Goal: Transaction & Acquisition: Purchase product/service

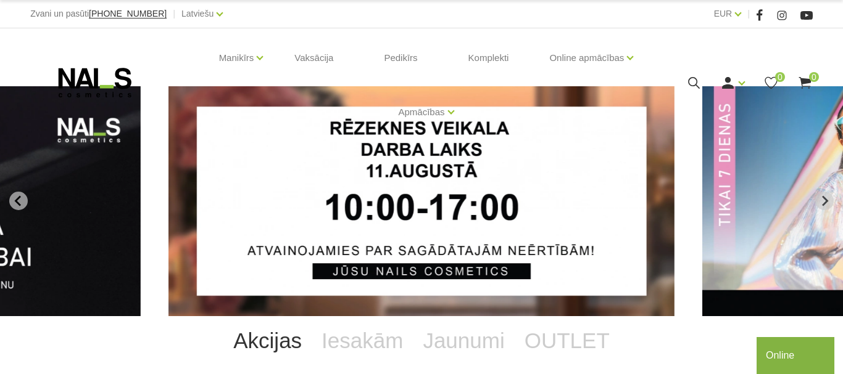
click at [705, 64] on div "Manikīrs Gēllakas Bāzes, topi un praimeri Geli un akrigeli Nagu dizains Manikīr…" at bounding box center [421, 82] width 782 height 109
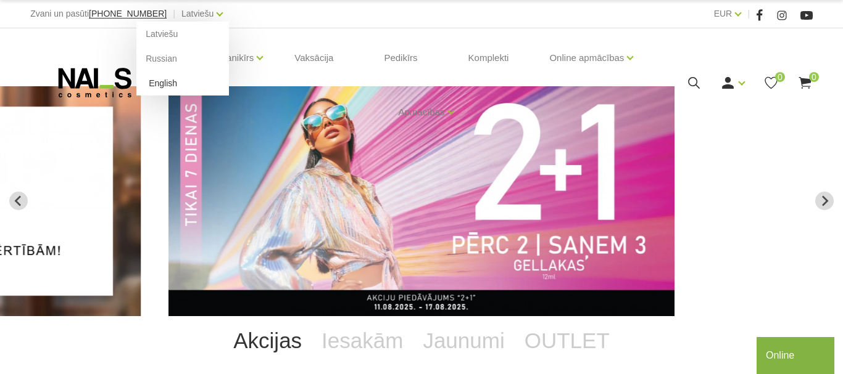
click at [149, 83] on link "English" at bounding box center [182, 83] width 93 height 25
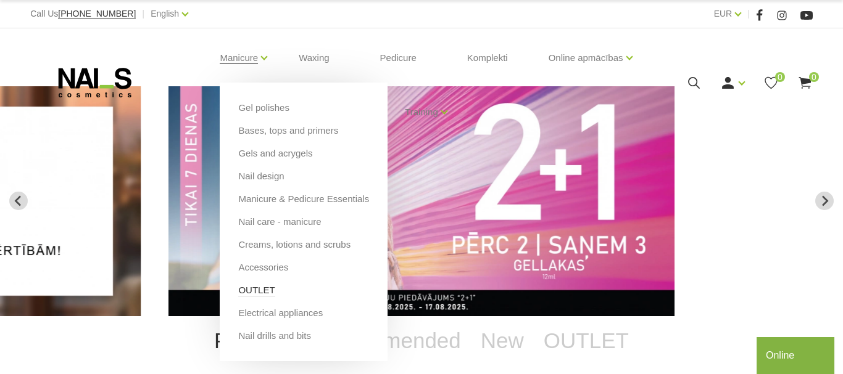
click at [263, 293] on link "OUTLET" at bounding box center [256, 291] width 36 height 14
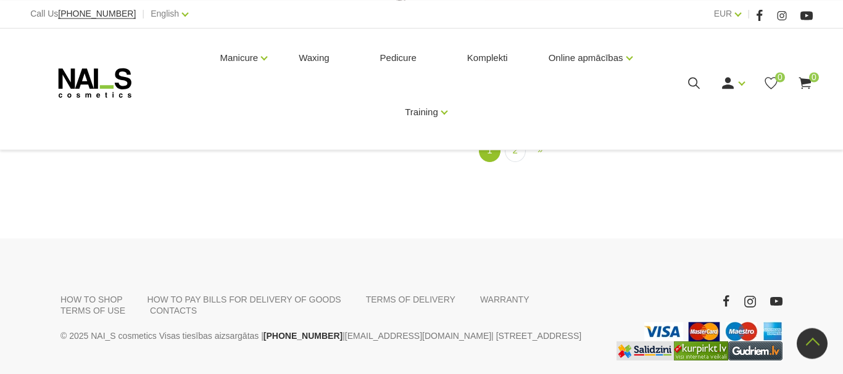
scroll to position [1579, 0]
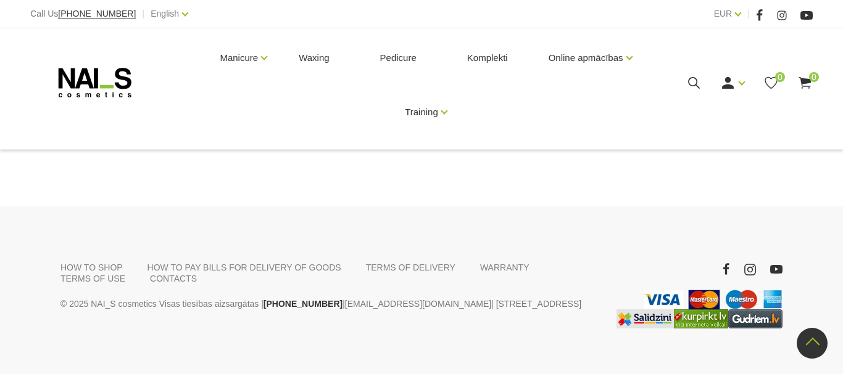
drag, startPoint x: 90, startPoint y: 310, endPoint x: 64, endPoint y: 403, distance: 96.7
click at [220, 262] on link "HOW TO PAY BILLS FOR DELIVERY OF GOODS" at bounding box center [244, 267] width 194 height 11
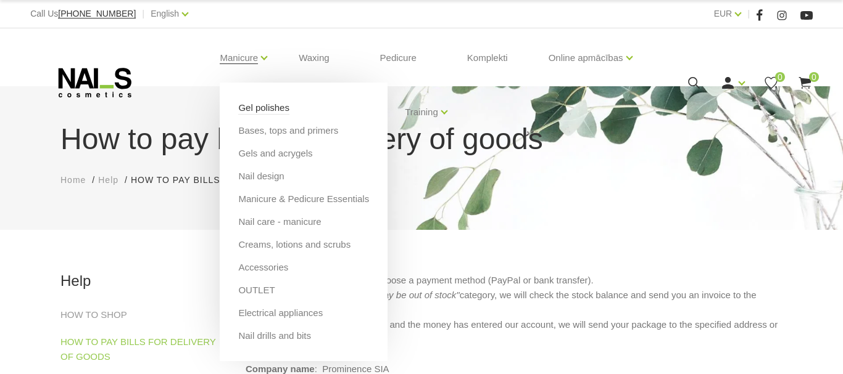
click at [271, 112] on link "Gel polishes" at bounding box center [263, 108] width 51 height 14
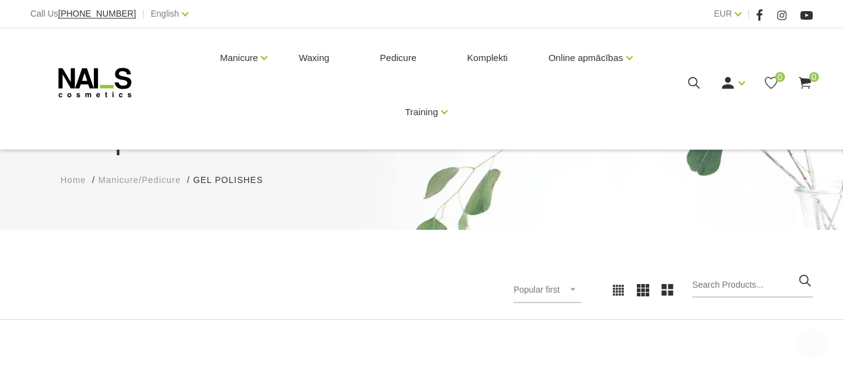
scroll to position [315, 0]
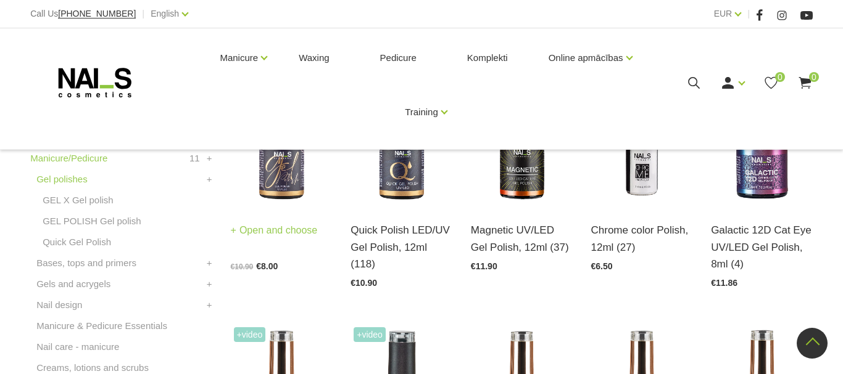
click at [301, 194] on img at bounding box center [282, 136] width 102 height 139
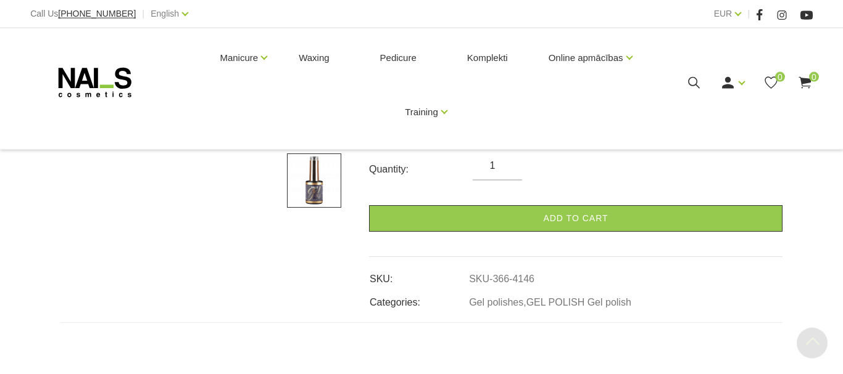
scroll to position [419, 0]
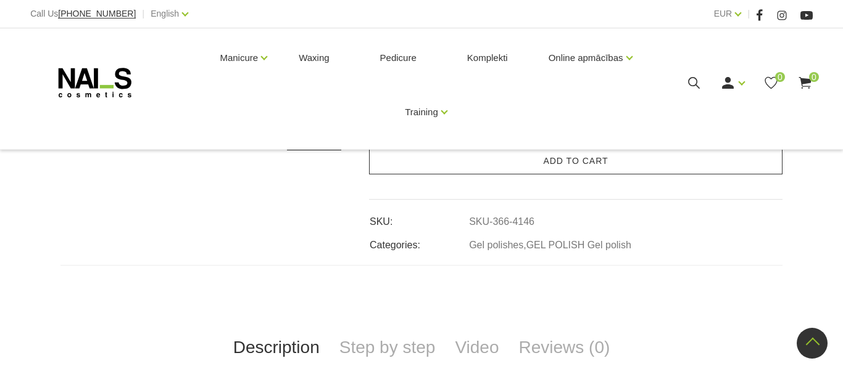
click at [561, 170] on link "Add to cart" at bounding box center [575, 161] width 413 height 27
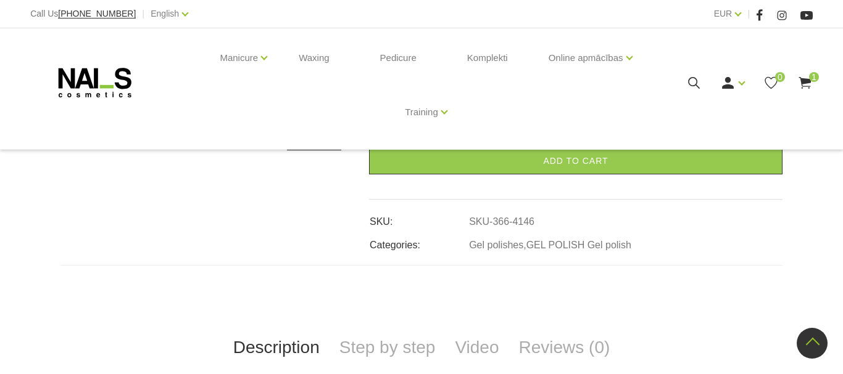
click at [807, 86] on use at bounding box center [804, 83] width 12 height 12
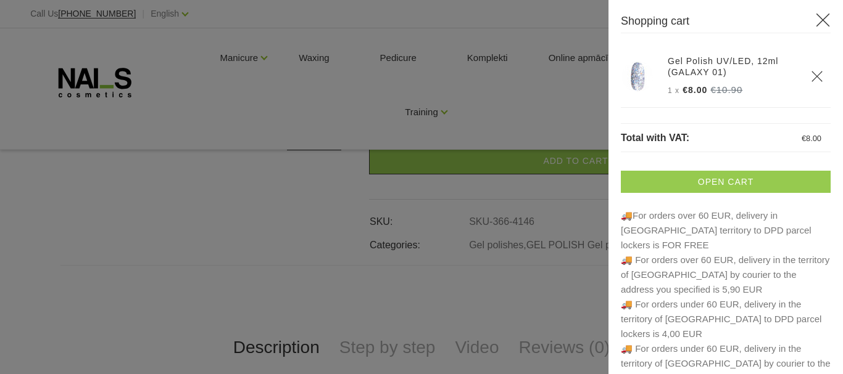
click at [708, 189] on link "Open cart" at bounding box center [726, 182] width 210 height 22
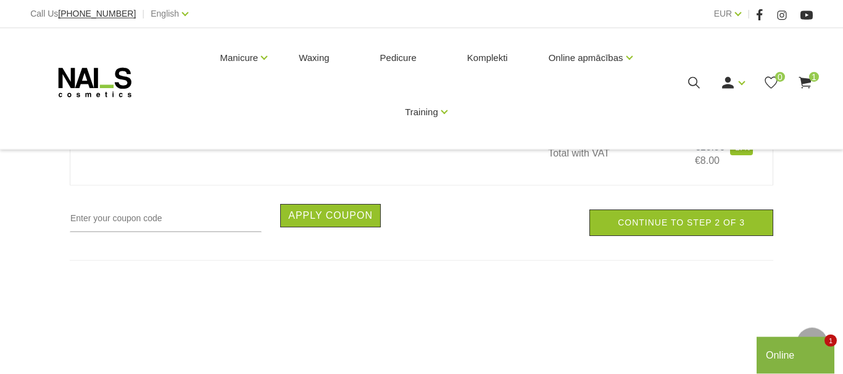
scroll to position [419, 0]
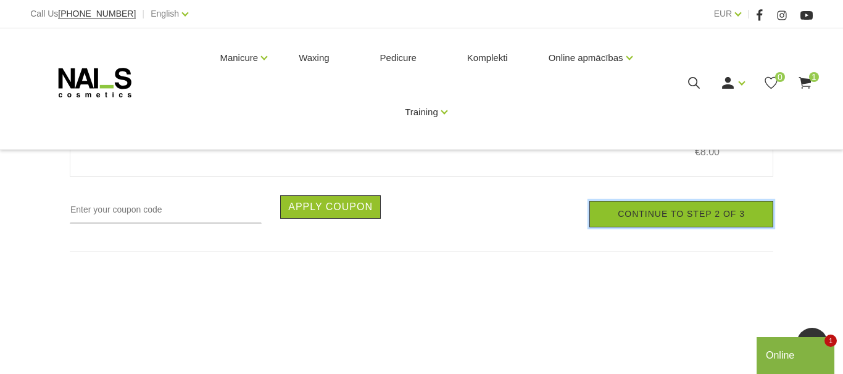
click at [656, 220] on link "Continue to step 2 of 3" at bounding box center [681, 214] width 184 height 27
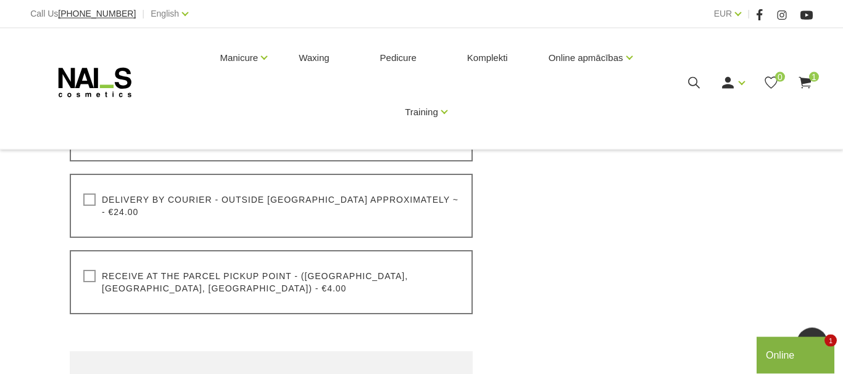
scroll to position [419, 0]
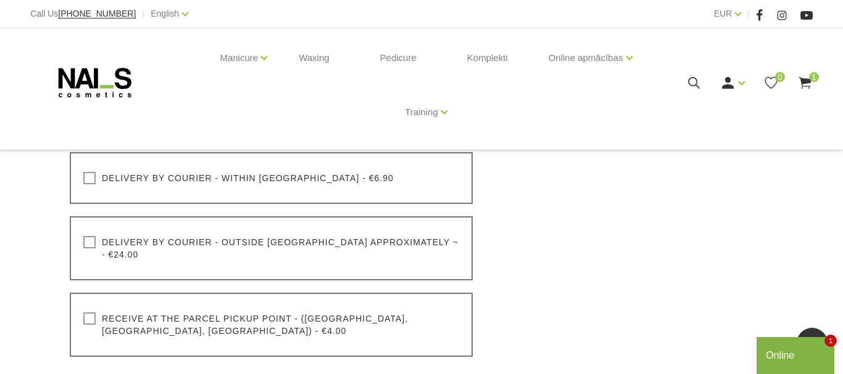
click at [807, 85] on use at bounding box center [804, 83] width 12 height 12
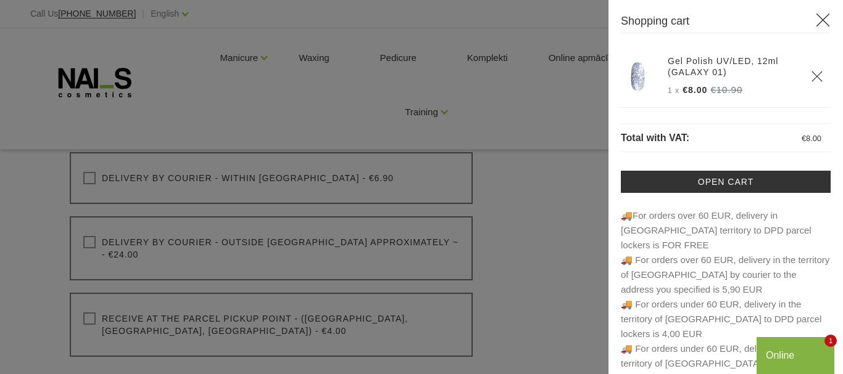
click at [819, 77] on icon "Delete" at bounding box center [817, 76] width 12 height 12
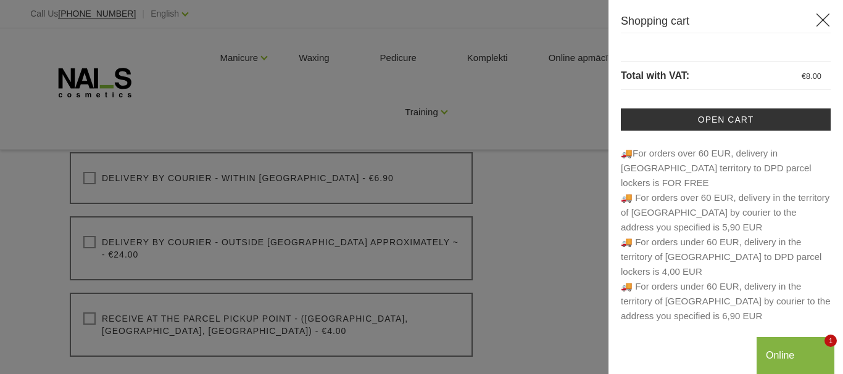
click at [197, 91] on div at bounding box center [421, 187] width 843 height 374
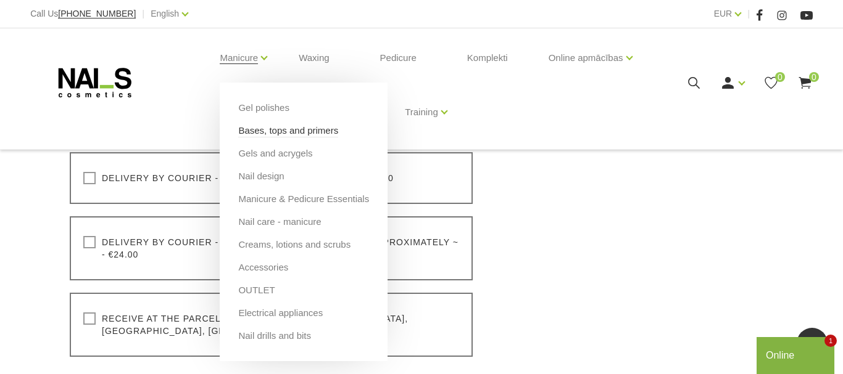
click at [282, 131] on link "Bases, tops and primers" at bounding box center [288, 131] width 100 height 14
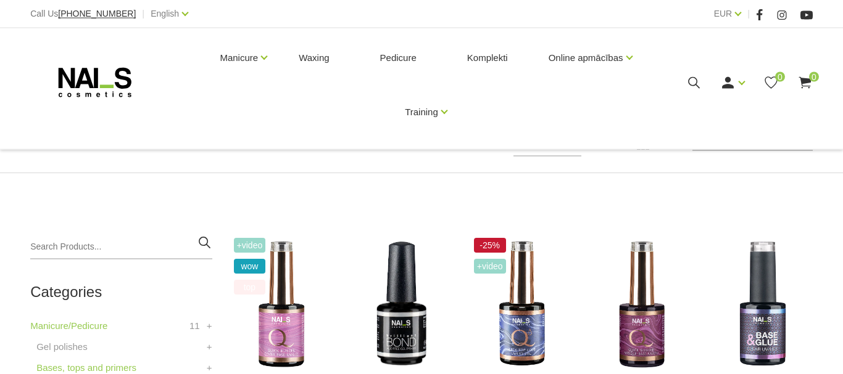
scroll to position [105, 0]
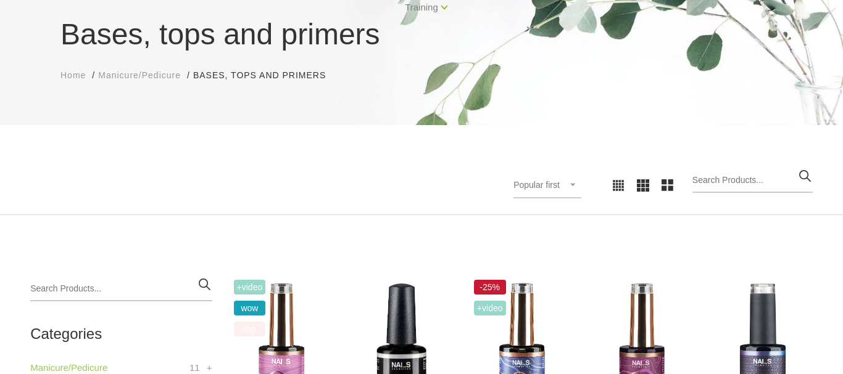
click at [573, 184] on div "Popular first Popular first Newest first Lower price firsts Higher price first" at bounding box center [547, 186] width 68 height 26
click at [605, 265] on li "Lower price firsts" at bounding box center [566, 265] width 94 height 25
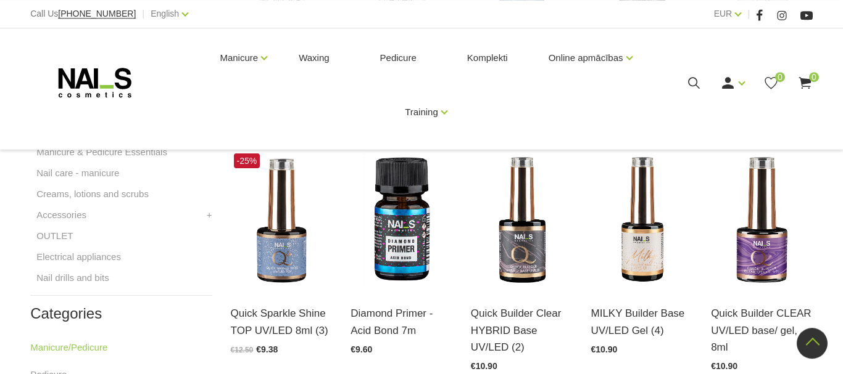
scroll to position [524, 0]
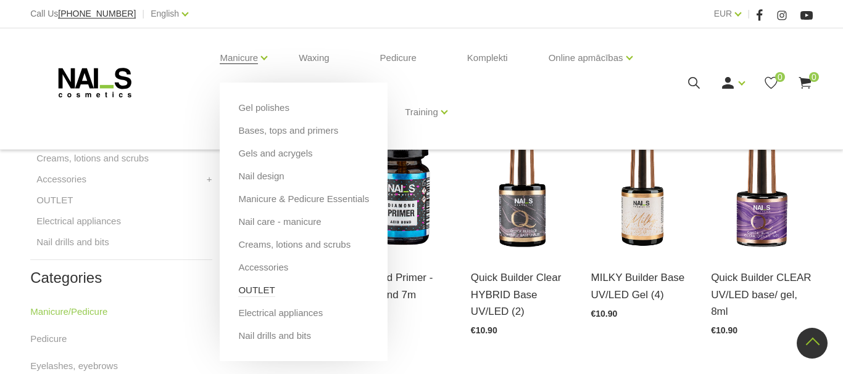
click at [260, 296] on link "OUTLET" at bounding box center [256, 291] width 36 height 14
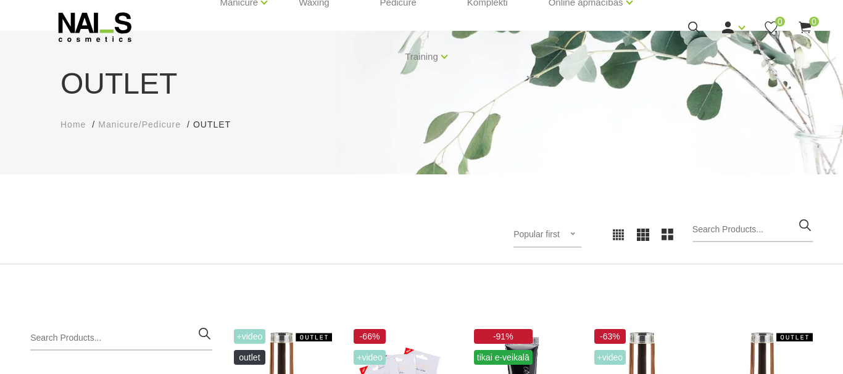
scroll to position [105, 0]
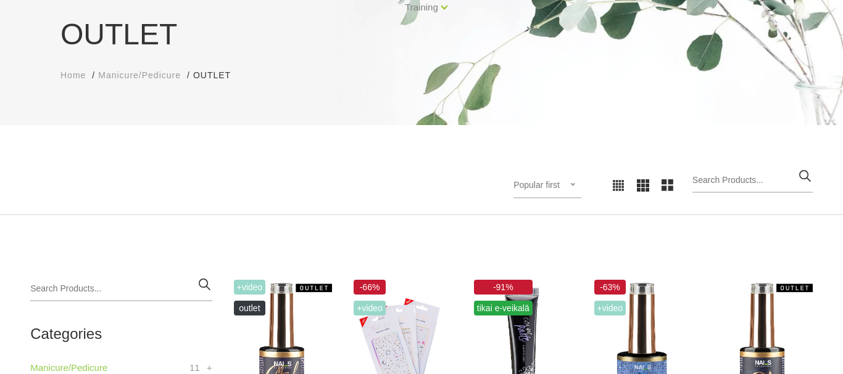
click at [569, 192] on div "Popular first Popular first Newest first Lower price firsts Higher price first" at bounding box center [547, 186] width 68 height 26
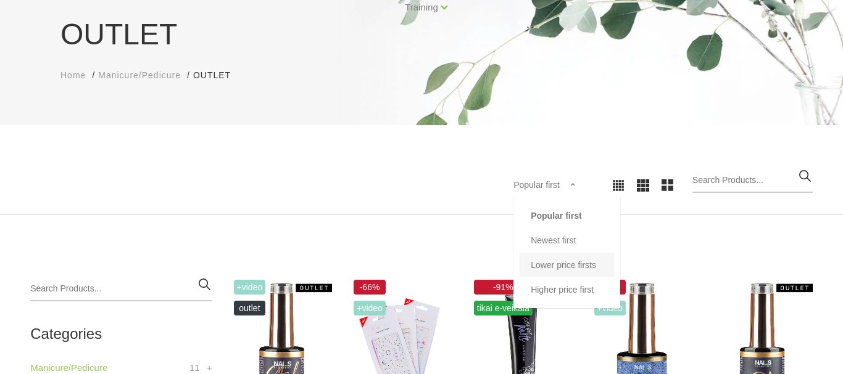
click at [597, 271] on li "Lower price firsts" at bounding box center [566, 265] width 94 height 25
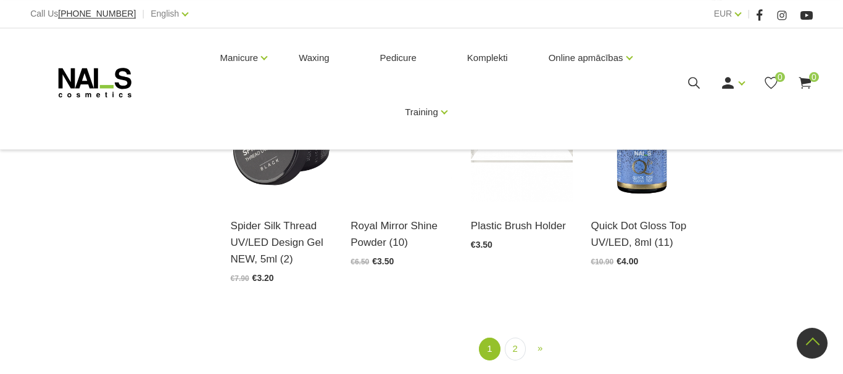
scroll to position [1258, 0]
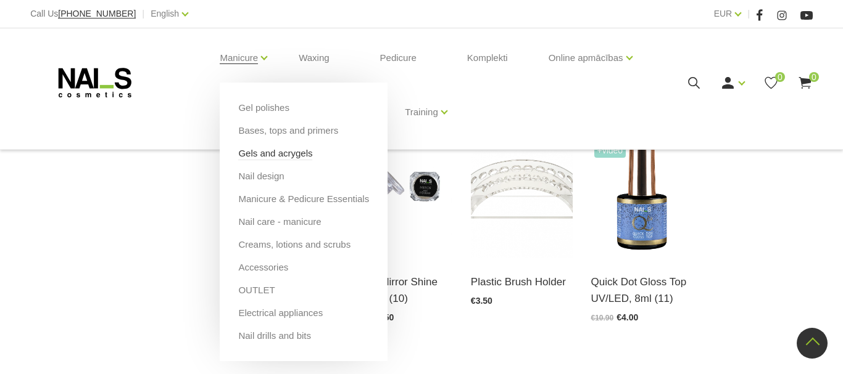
click at [275, 155] on link "Gels and acrygels" at bounding box center [275, 154] width 74 height 14
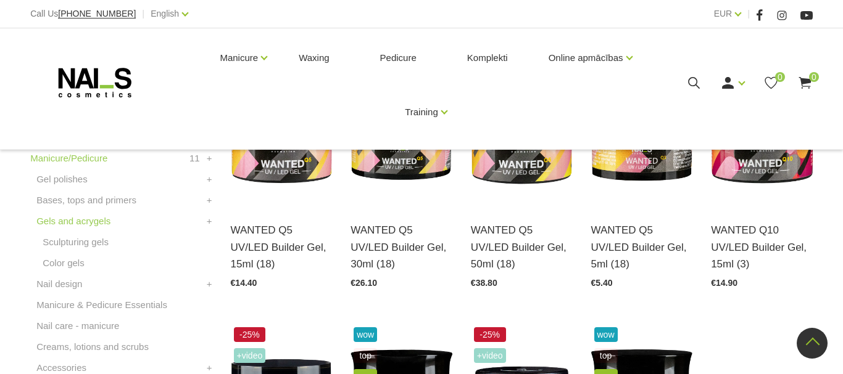
scroll to position [210, 0]
